Goal: Navigation & Orientation: Find specific page/section

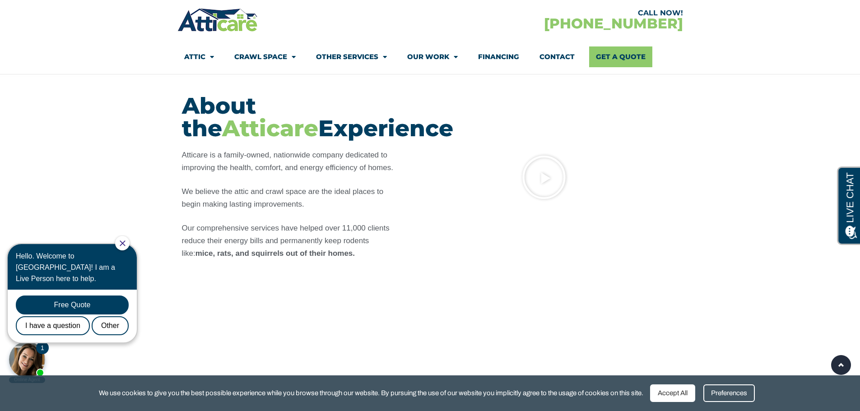
scroll to position [722, 0]
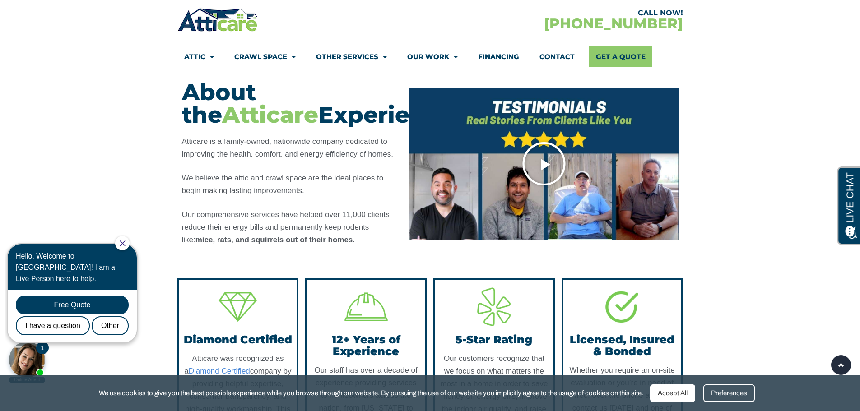
click at [526, 171] on icon "Play Video" at bounding box center [543, 163] width 45 height 45
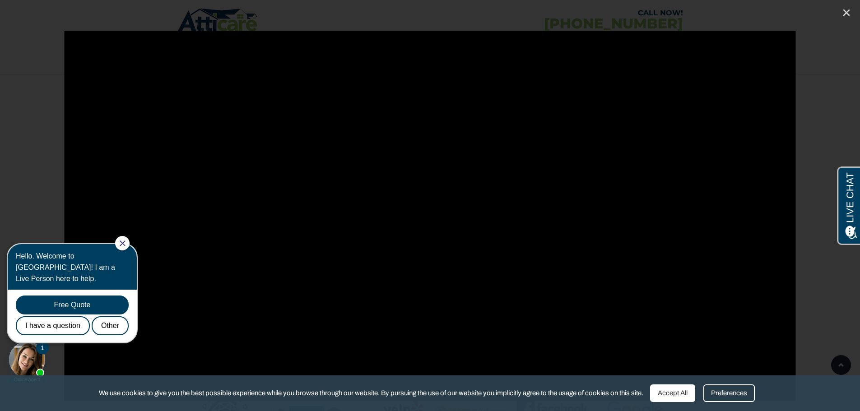
scroll to position [902, 0]
click at [127, 247] on div at bounding box center [122, 243] width 14 height 14
click at [841, 365] on div at bounding box center [430, 205] width 860 height 349
click at [731, 405] on div "We use cookies to give you the best possible experience while you browse throug…" at bounding box center [430, 393] width 860 height 36
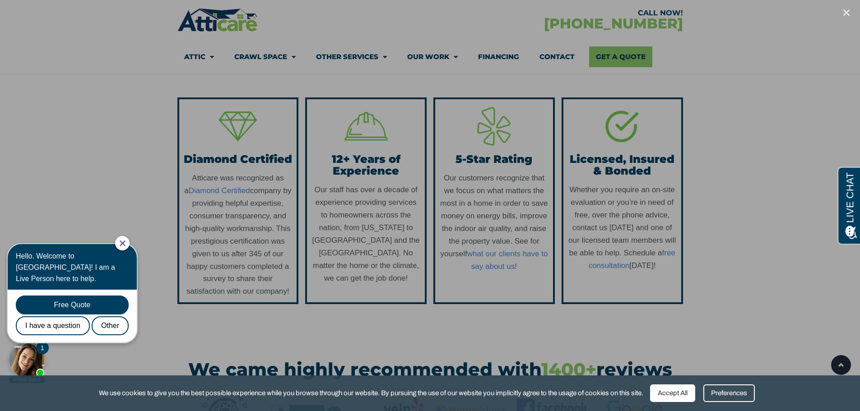
click at [736, 393] on div "Preferences" at bounding box center [728, 393] width 51 height 18
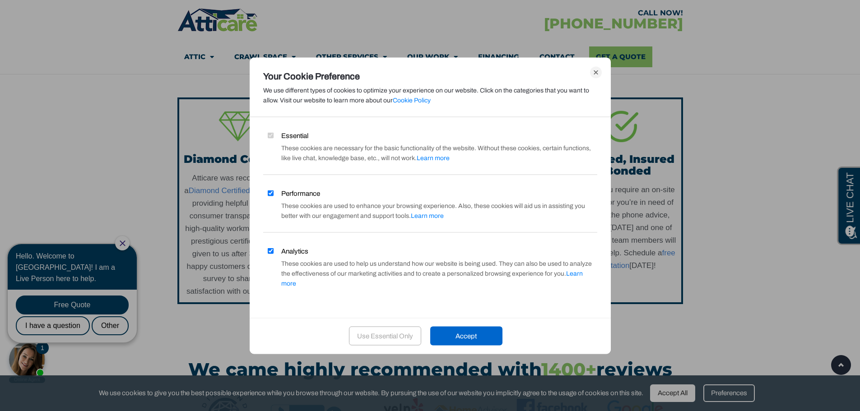
click at [268, 196] on input "Performance" at bounding box center [271, 193] width 6 height 6
checkbox input "false"
click at [279, 252] on label "Analytics" at bounding box center [285, 251] width 45 height 10
click at [273, 252] on input "Analytics" at bounding box center [271, 251] width 6 height 6
checkbox input "false"
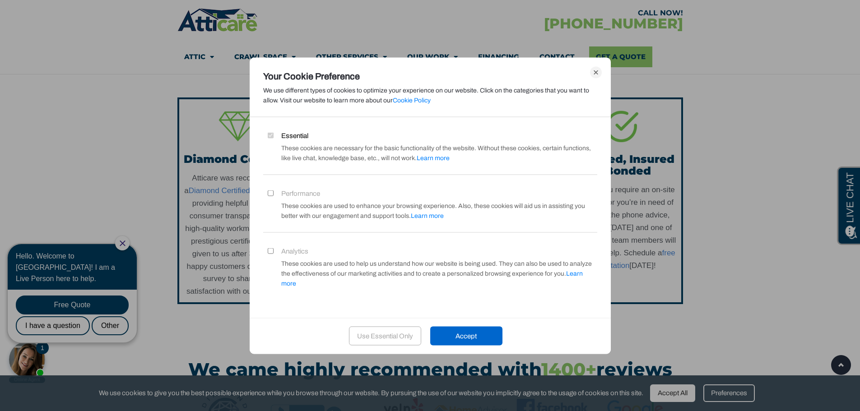
click at [606, 78] on div "Your Cookie Preference We use different types of cookies to optimize your exper…" at bounding box center [430, 94] width 361 height 46
click at [598, 76] on icon at bounding box center [596, 72] width 12 height 12
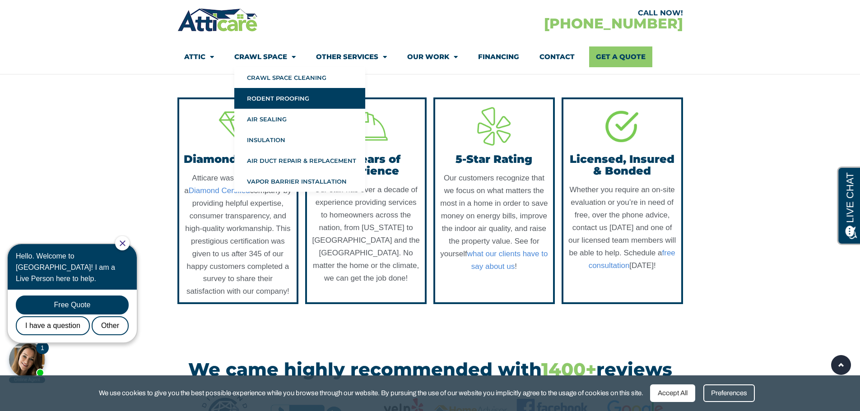
click at [286, 96] on link "Rodent Proofing" at bounding box center [299, 98] width 131 height 21
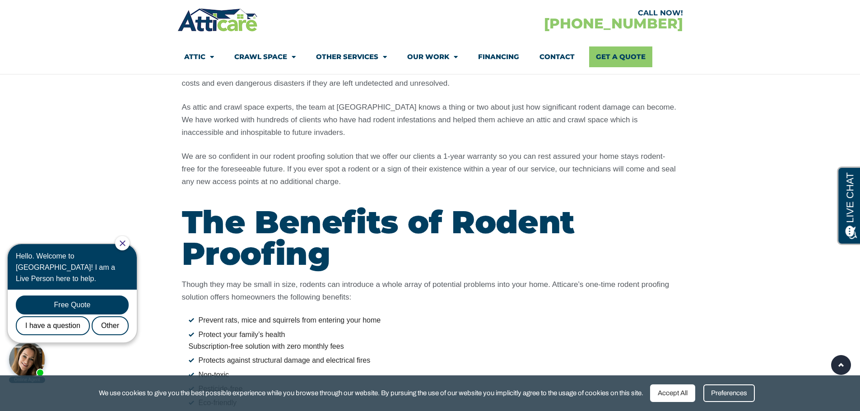
scroll to position [1263, 0]
